Goal: Task Accomplishment & Management: Use online tool/utility

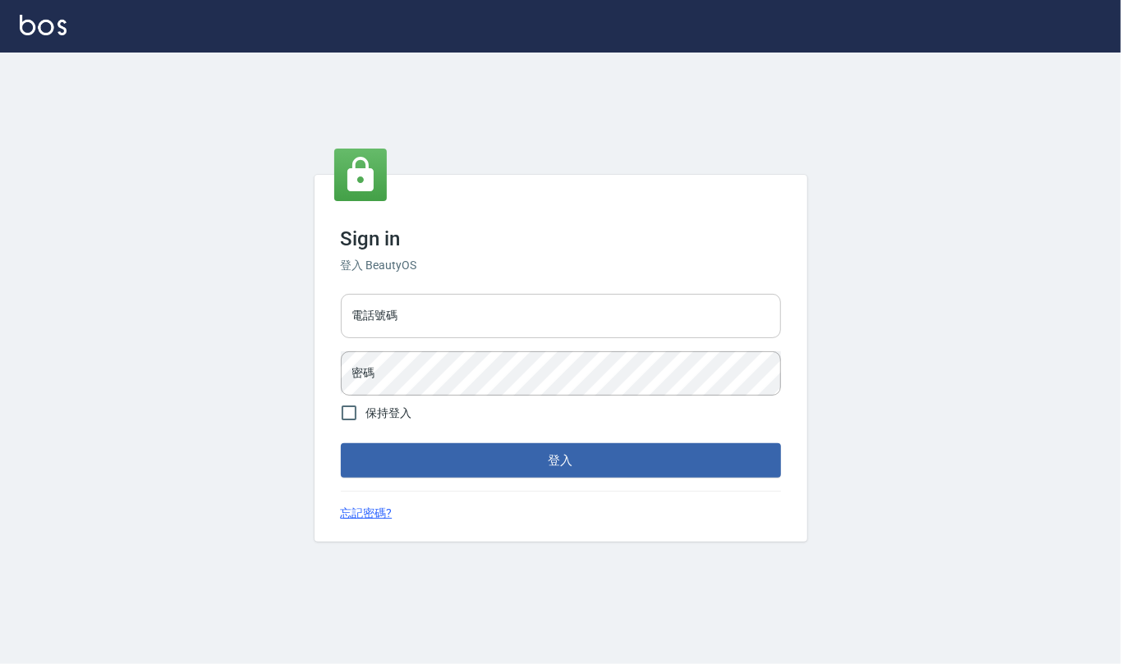
click at [420, 315] on input "電話號碼" at bounding box center [561, 316] width 440 height 44
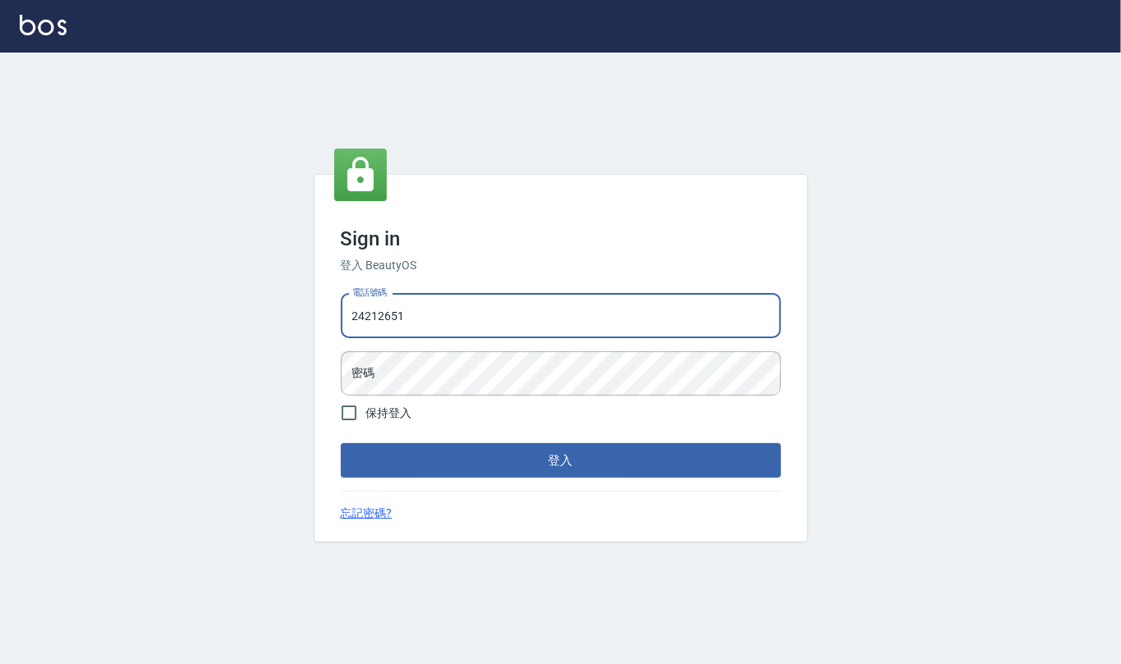
type input "24212651"
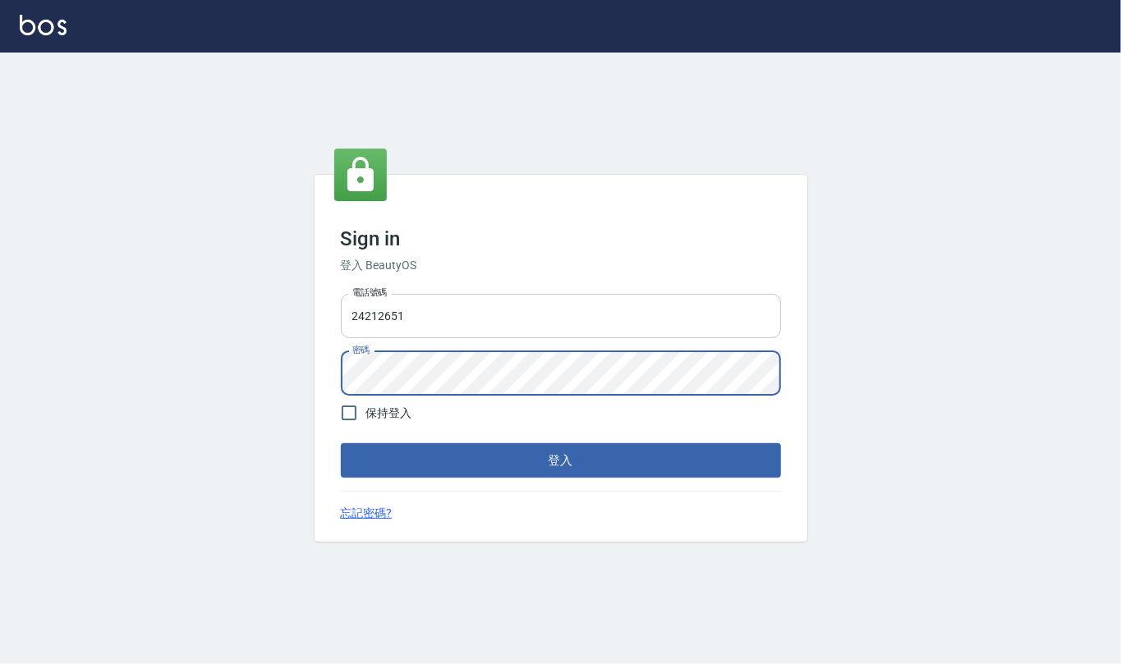
click at [341, 443] on button "登入" at bounding box center [561, 460] width 440 height 34
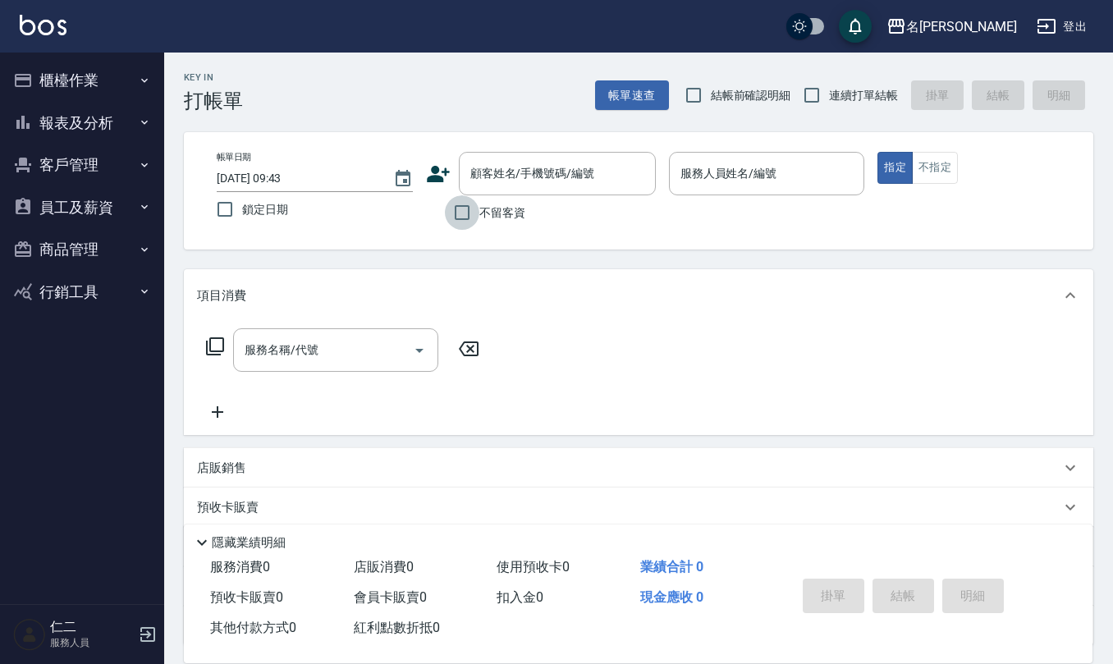
drag, startPoint x: 461, startPoint y: 212, endPoint x: 489, endPoint y: 225, distance: 31.6
click at [466, 213] on input "不留客資" at bounding box center [462, 212] width 34 height 34
checkbox input "true"
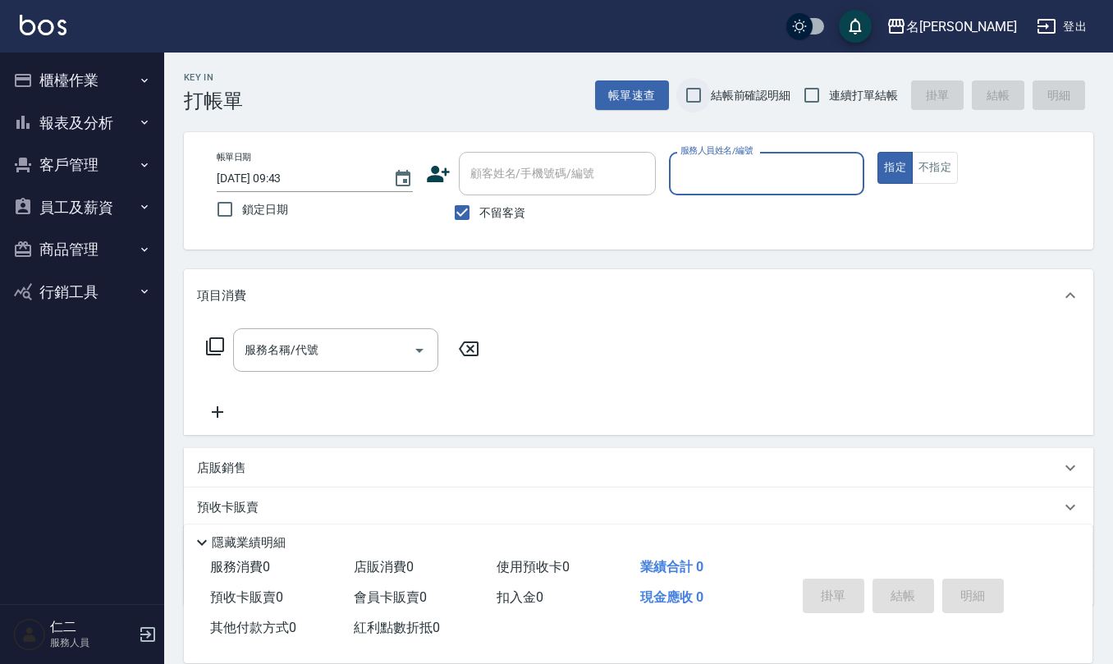
click at [700, 97] on input "結帳前確認明細" at bounding box center [694, 95] width 34 height 34
checkbox input "true"
click at [816, 102] on input "連續打單結帳" at bounding box center [812, 95] width 34 height 34
checkbox input "true"
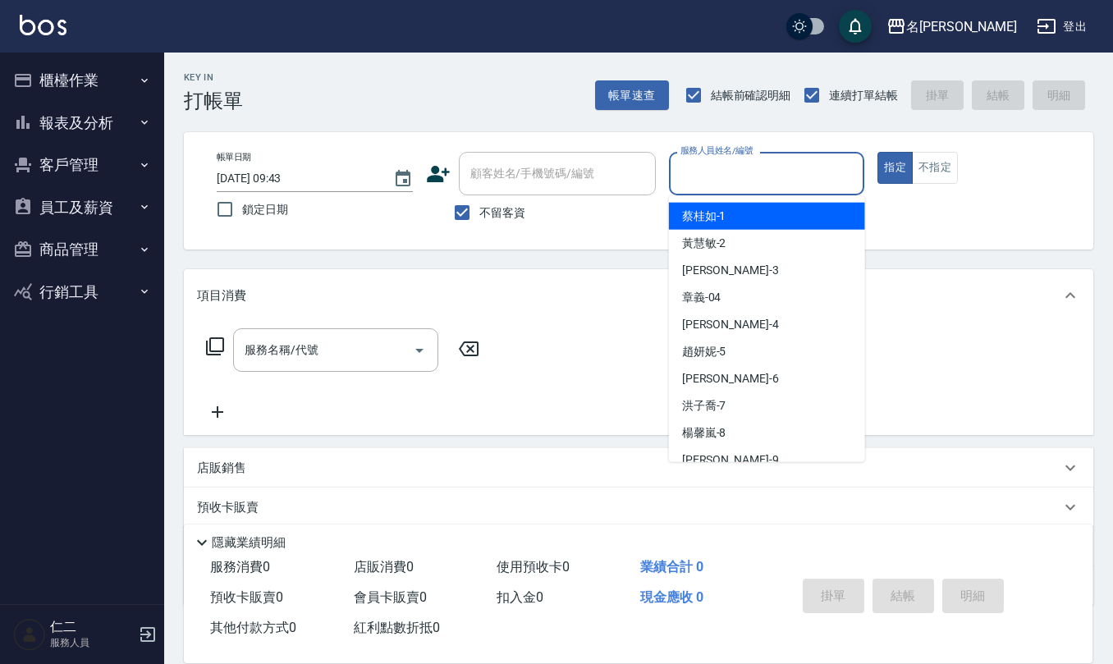
click at [746, 169] on input "服務人員姓名/編號" at bounding box center [767, 173] width 181 height 29
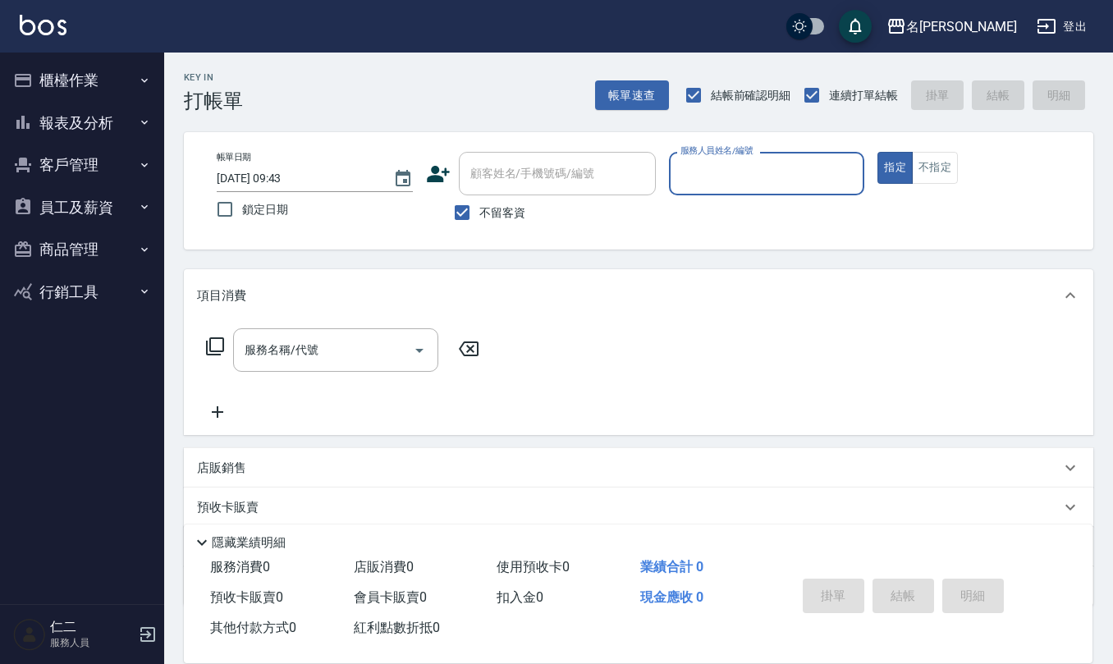
click at [746, 169] on input "服務人員姓名/編號" at bounding box center [767, 173] width 181 height 29
